Goal: Find specific page/section: Find specific page/section

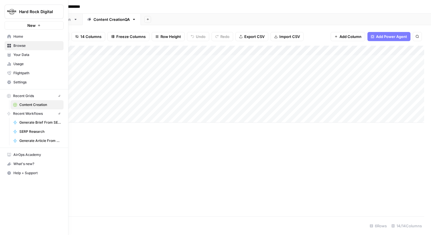
scroll to position [0, 487]
click at [7, 11] on img "Workspace: Hard Rock Digital" at bounding box center [12, 12] width 10 height 10
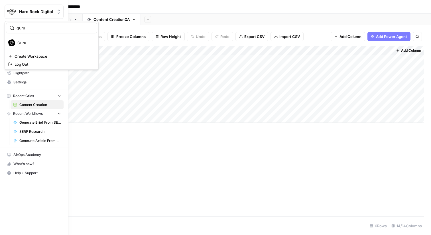
type input "guru"
click at [52, 43] on span "Guru" at bounding box center [54, 43] width 75 height 6
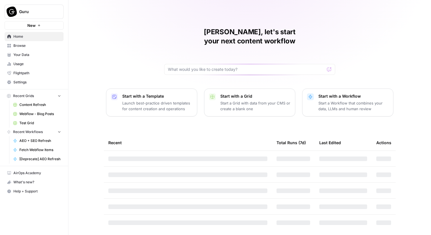
click at [55, 47] on span "Browse" at bounding box center [37, 45] width 48 height 5
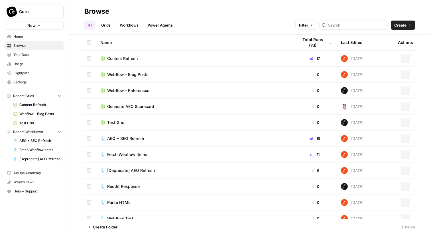
click at [114, 24] on link "Grids" at bounding box center [106, 25] width 16 height 9
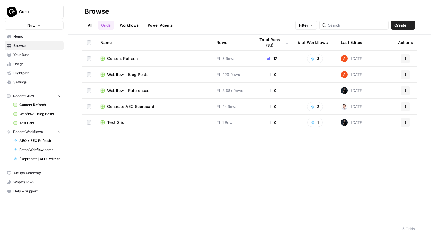
click at [121, 59] on span "Content Refresh" at bounding box center [122, 59] width 31 height 6
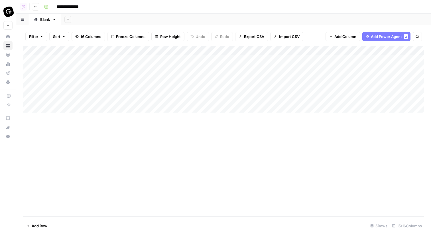
click at [272, 50] on div "Add Column" at bounding box center [223, 79] width 401 height 67
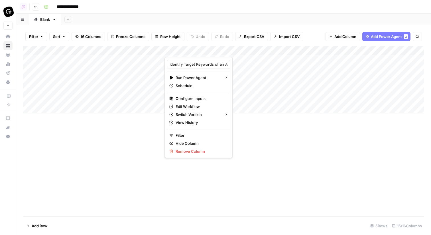
click at [227, 179] on div "Add Column" at bounding box center [223, 131] width 401 height 171
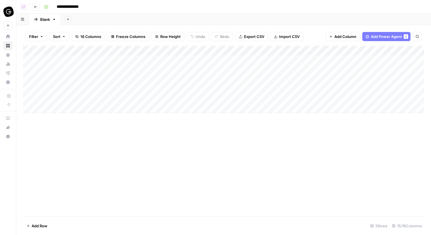
click at [9, 13] on img "Workspace: Guru" at bounding box center [8, 12] width 10 height 10
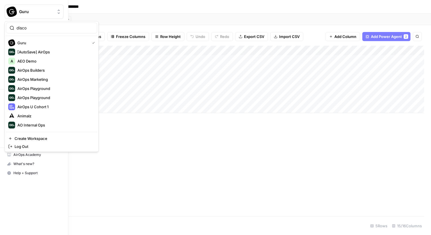
type input "disco"
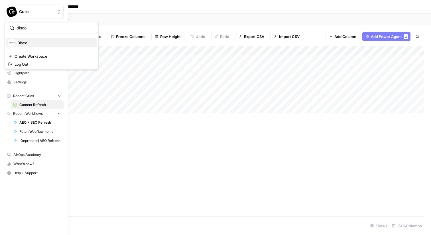
click at [33, 45] on span "Disco" at bounding box center [54, 43] width 75 height 6
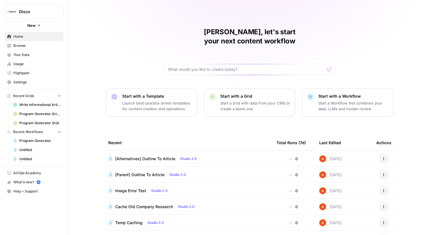
click at [45, 47] on span "Browse" at bounding box center [37, 45] width 48 height 5
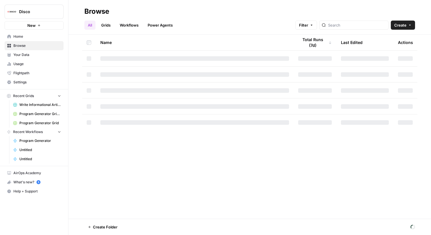
click at [43, 56] on span "Your Data" at bounding box center [37, 54] width 48 height 5
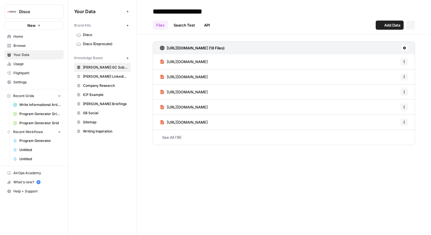
click at [45, 48] on link "Browse" at bounding box center [34, 45] width 59 height 9
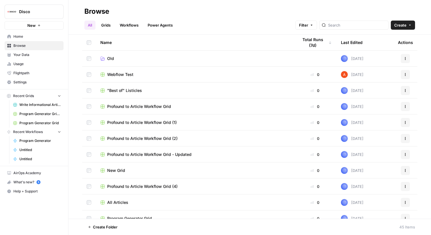
click at [112, 22] on link "Grids" at bounding box center [106, 25] width 16 height 9
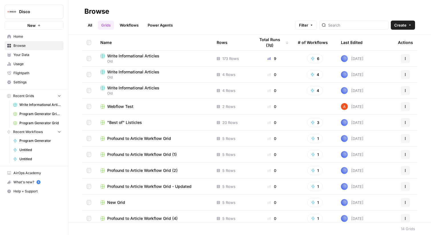
click at [147, 57] on span "Write Informational Articles" at bounding box center [133, 56] width 52 height 6
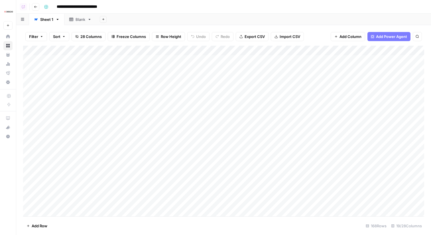
click at [205, 46] on div "Add Column" at bounding box center [223, 131] width 401 height 171
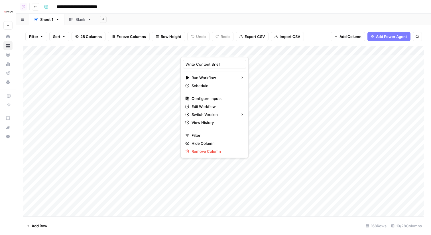
click at [248, 13] on header "**********" at bounding box center [223, 7] width 415 height 14
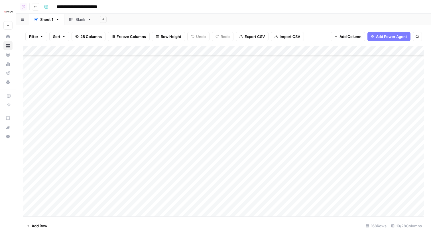
scroll to position [1477, 0]
